Goal: Task Accomplishment & Management: Complete application form

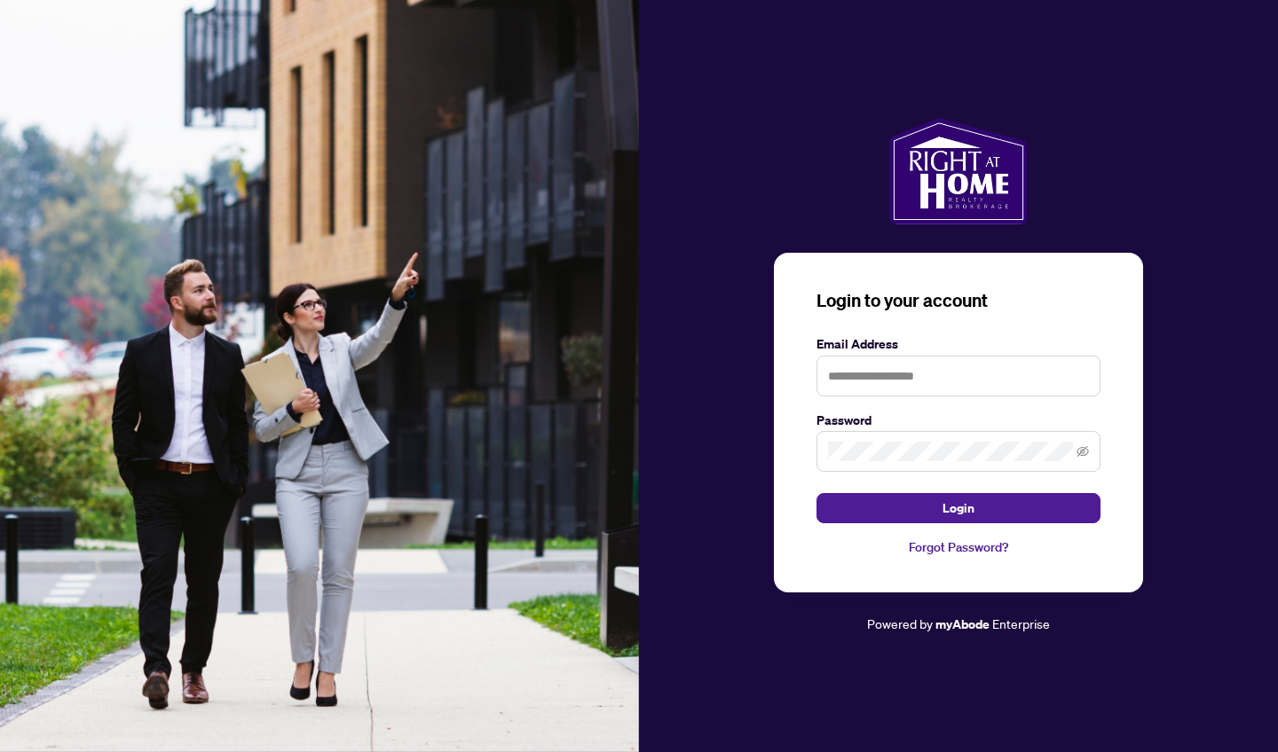
drag, startPoint x: 0, startPoint y: 0, endPoint x: 868, endPoint y: 399, distance: 955.1
click at [835, 373] on input "text" at bounding box center [958, 376] width 284 height 41
type input "**********"
click at [881, 515] on button "Login" at bounding box center [958, 508] width 284 height 30
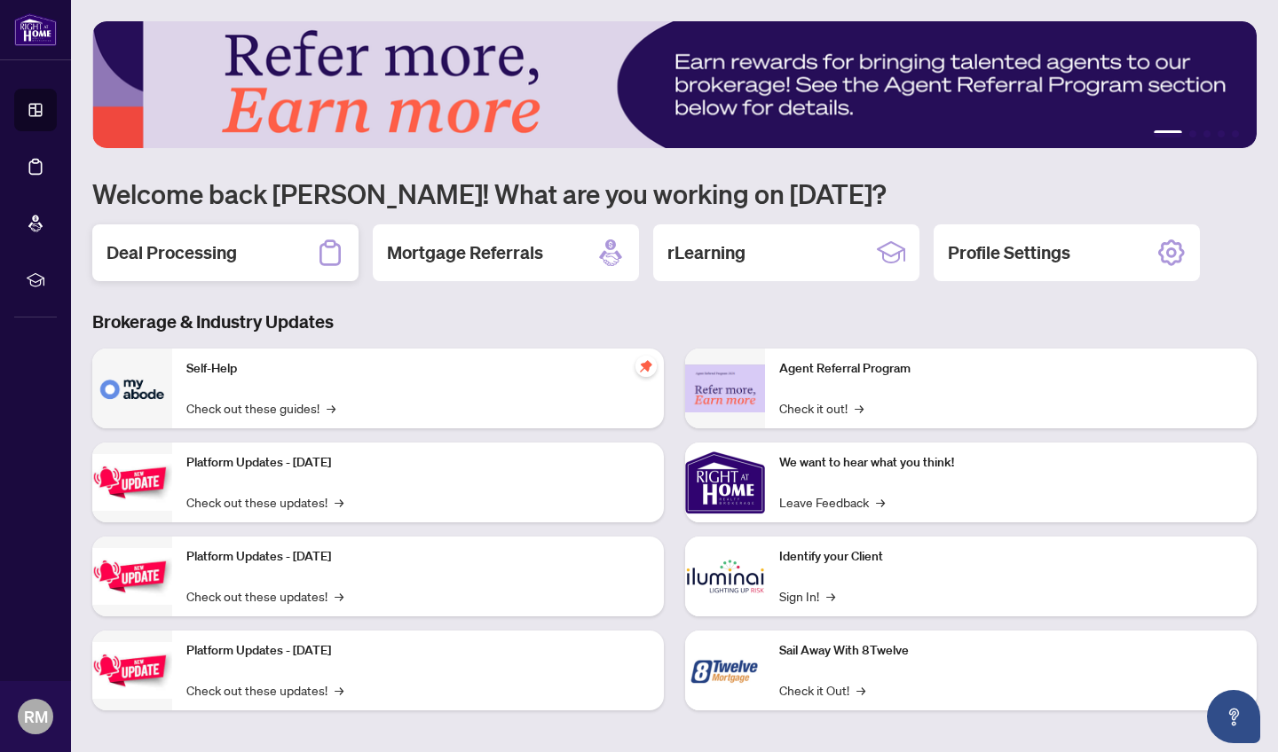
click at [171, 253] on h2 "Deal Processing" at bounding box center [171, 252] width 130 height 25
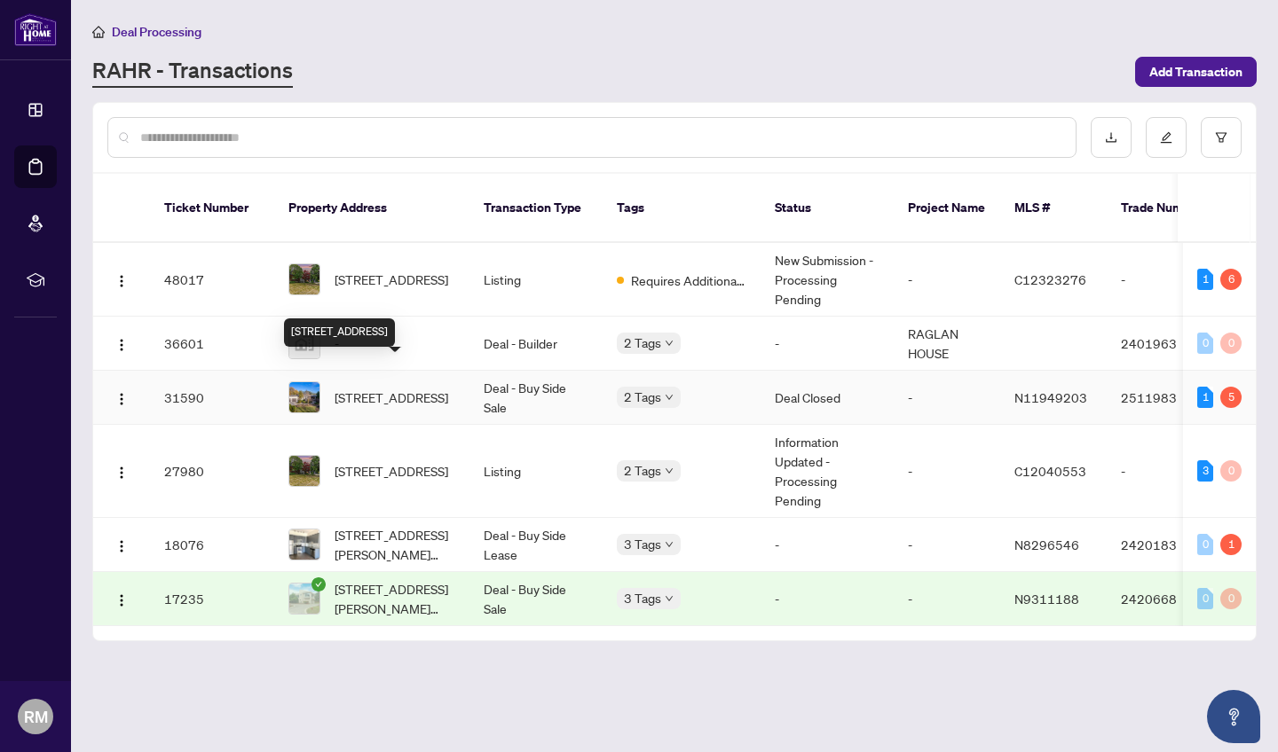
click at [407, 388] on span "[STREET_ADDRESS]" at bounding box center [391, 398] width 114 height 20
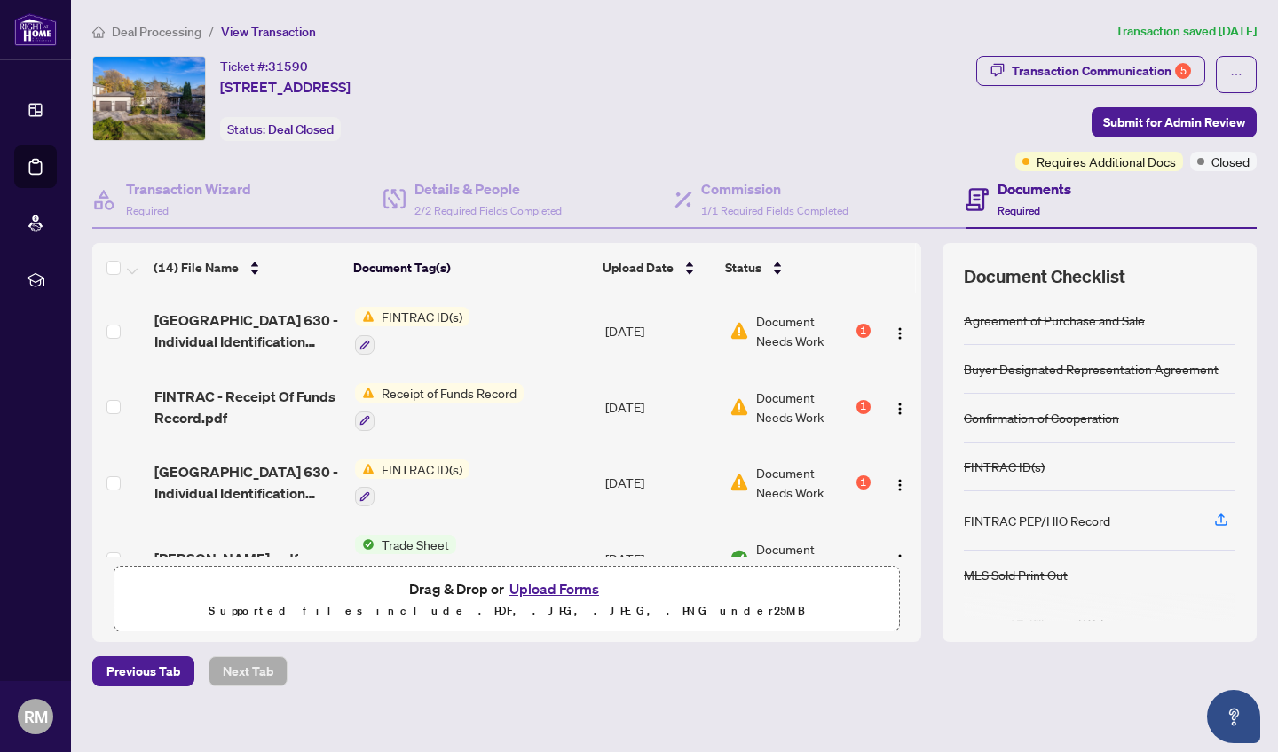
click at [538, 591] on button "Upload Forms" at bounding box center [554, 589] width 100 height 23
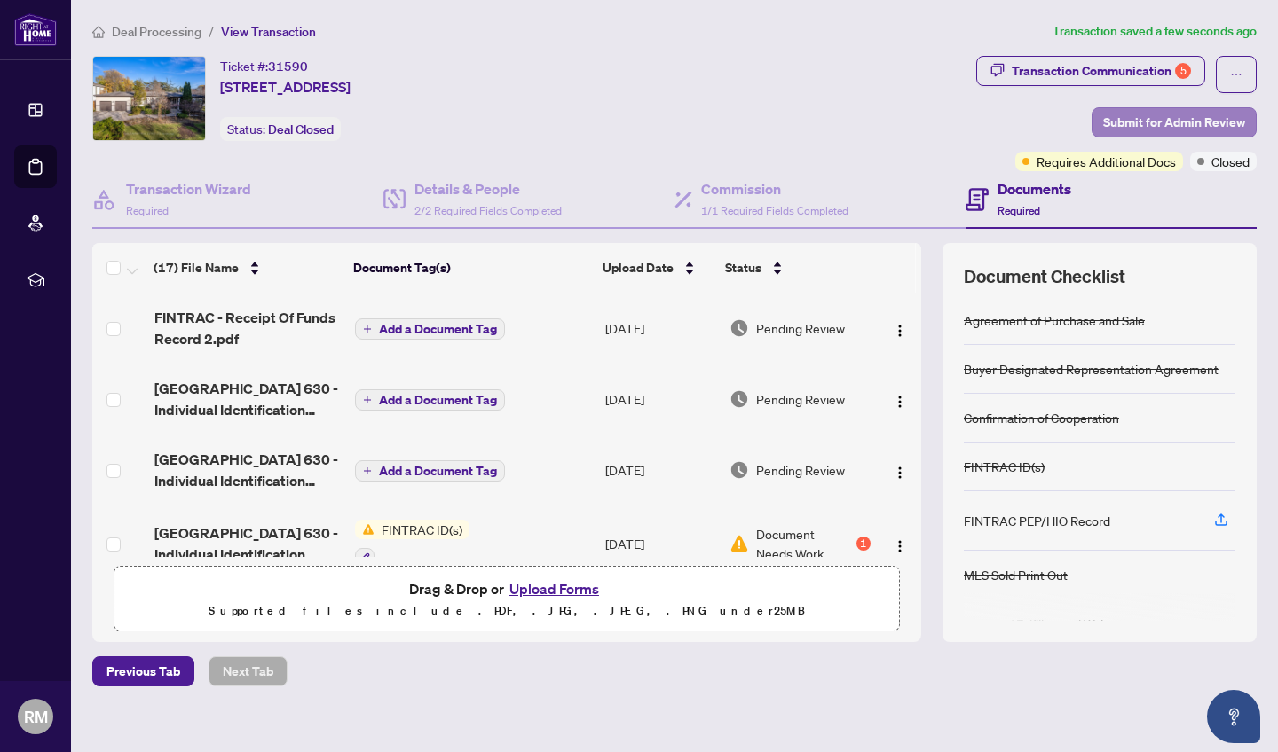
click at [1176, 115] on span "Submit for Admin Review" at bounding box center [1174, 122] width 142 height 28
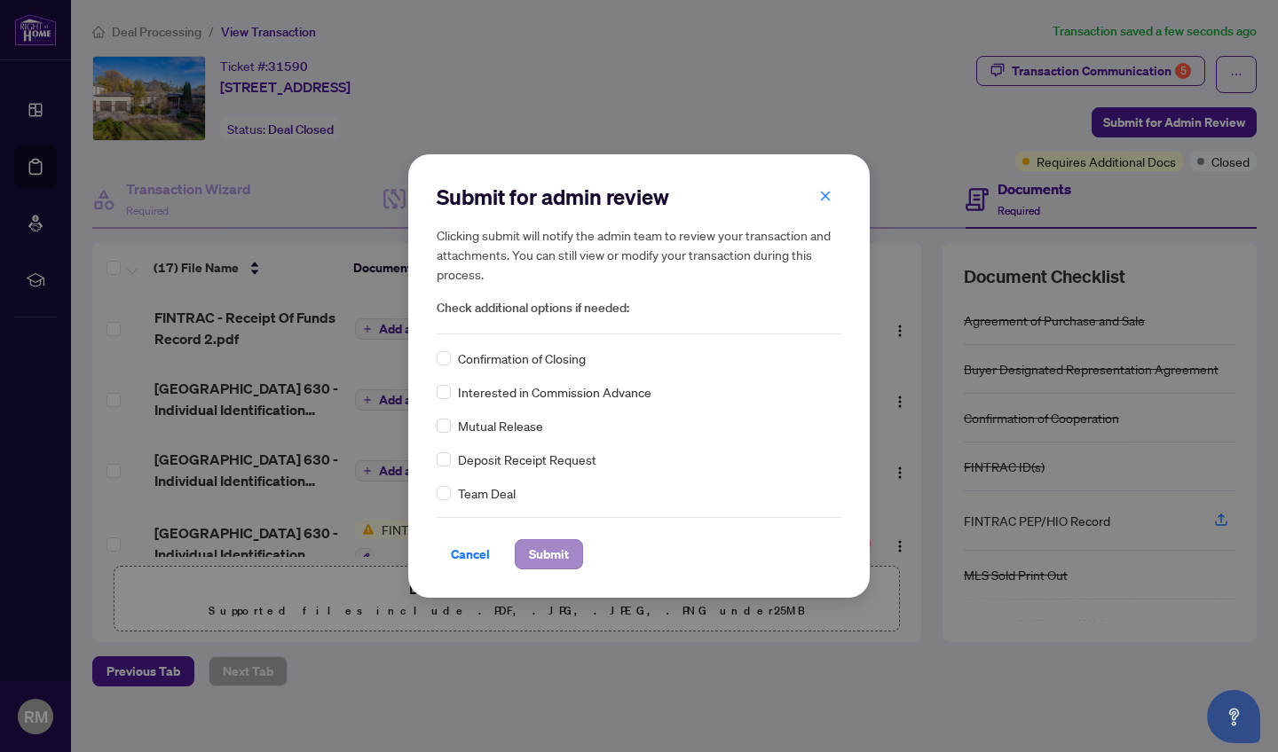
click at [552, 544] on span "Submit" at bounding box center [549, 554] width 40 height 28
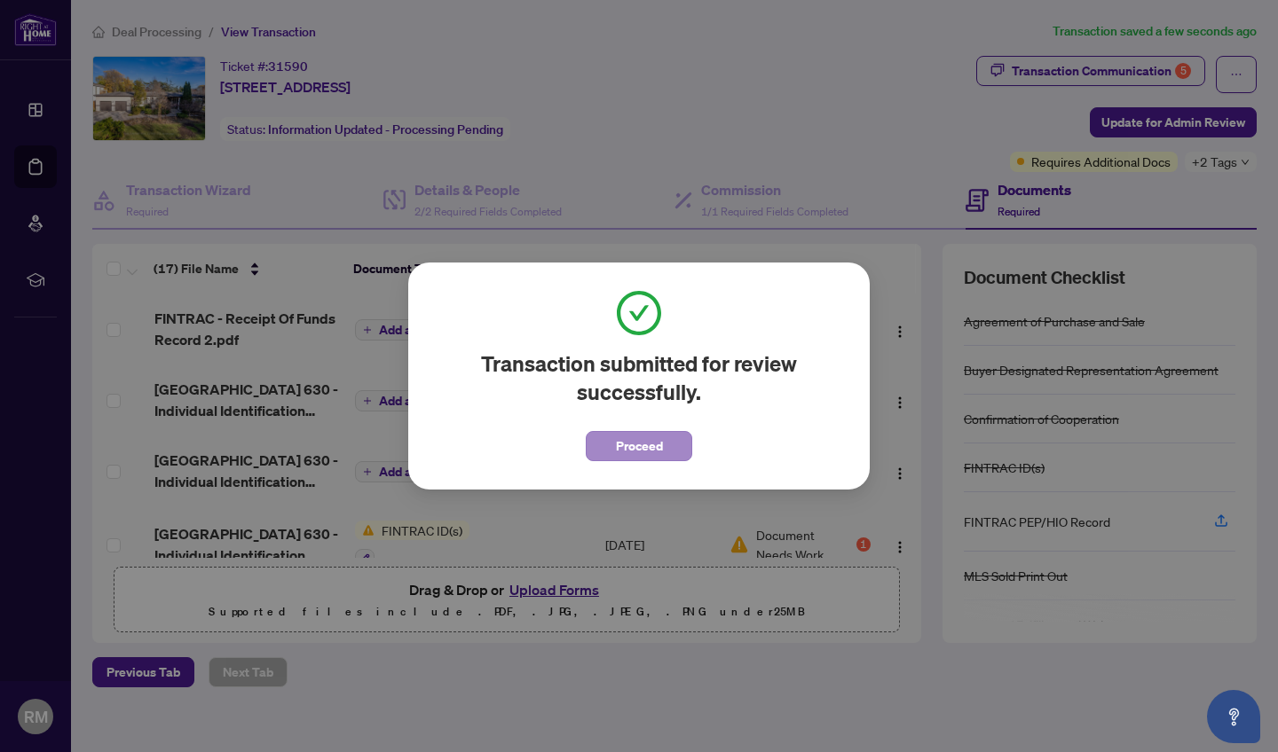
click at [630, 446] on span "Proceed" at bounding box center [639, 446] width 47 height 28
